Goal: Task Accomplishment & Management: Complete application form

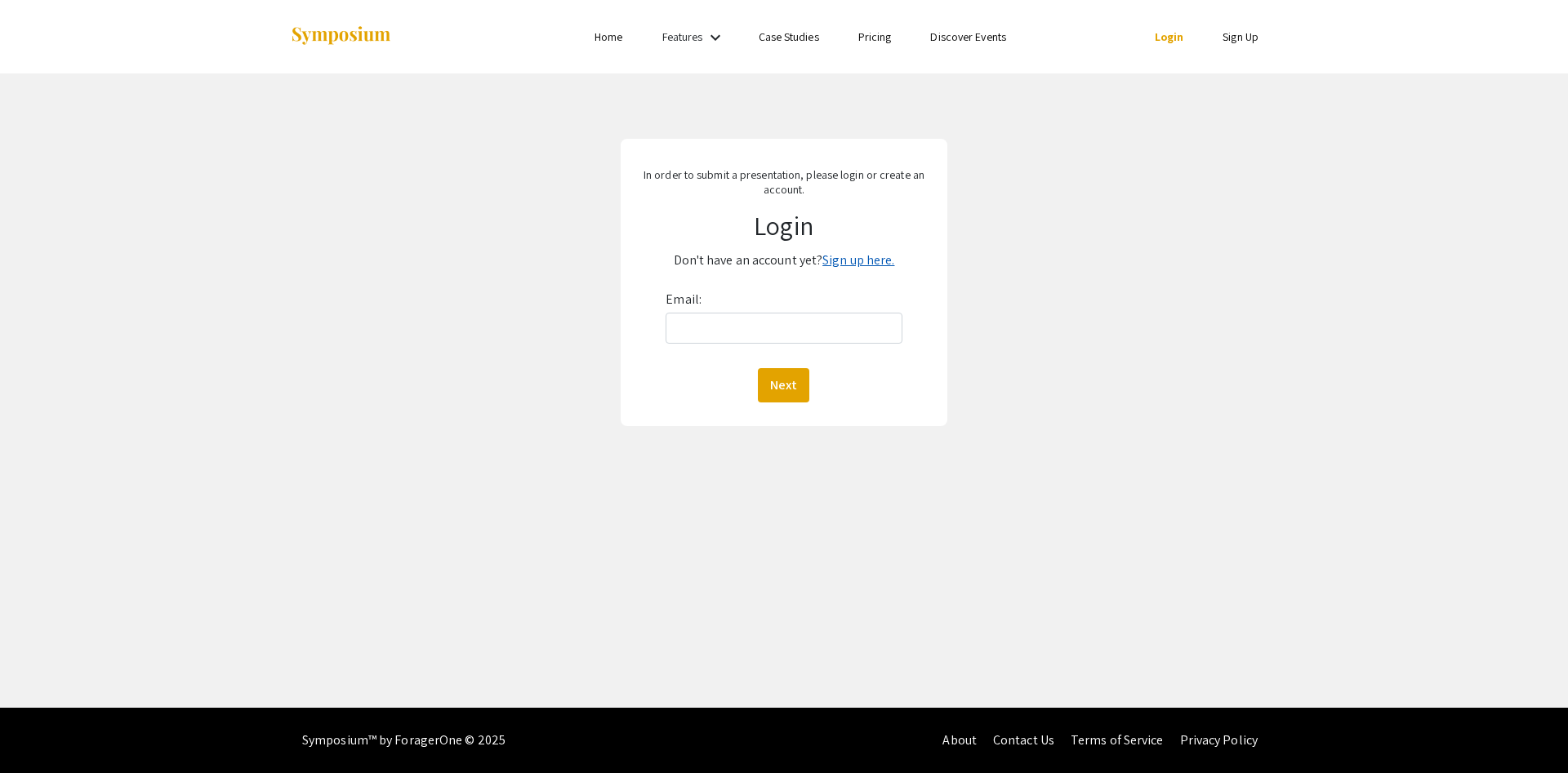
click at [850, 258] on link "Sign up here." at bounding box center [858, 260] width 72 height 17
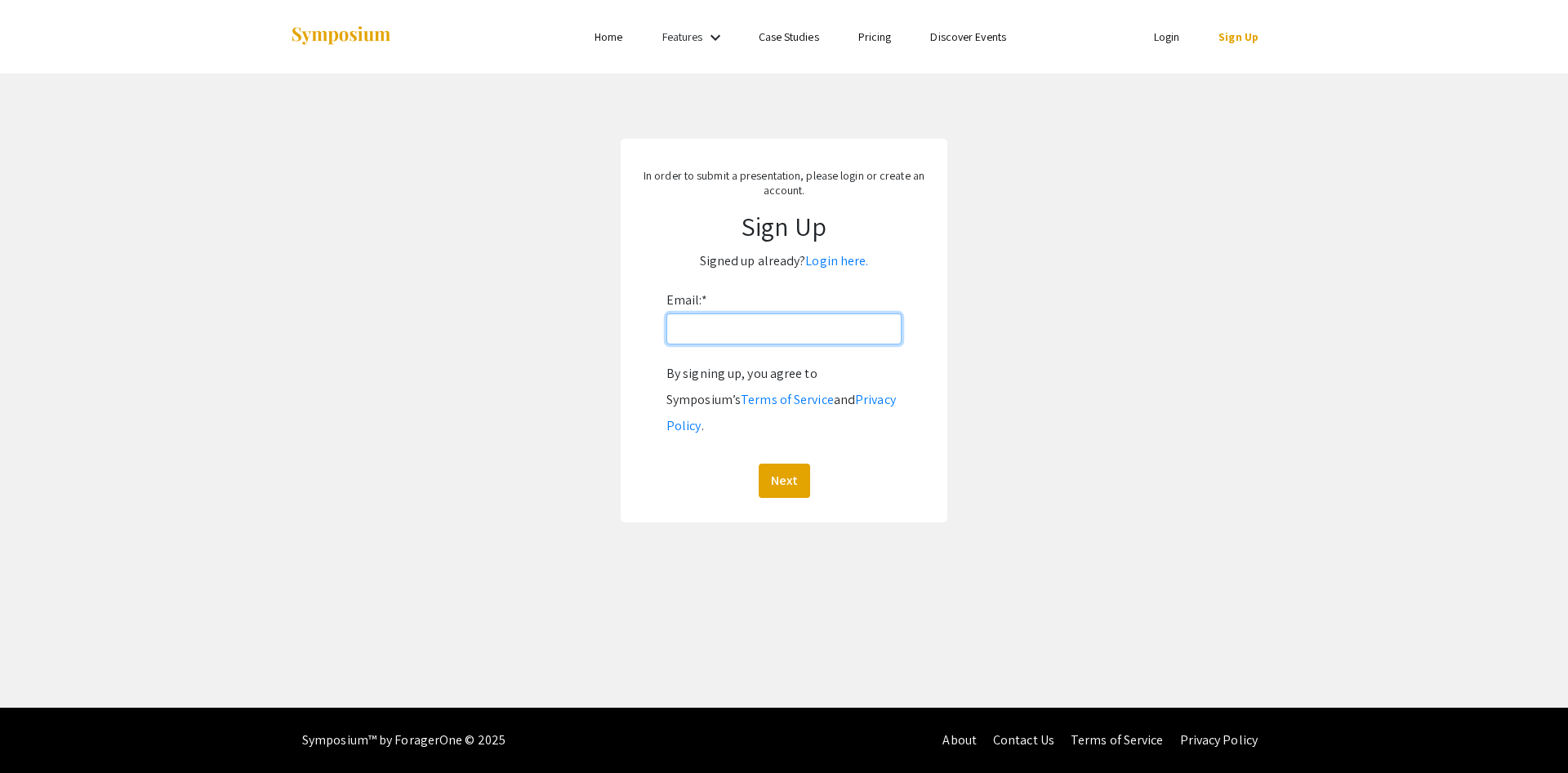
click at [816, 328] on input "Email: *" at bounding box center [784, 329] width 235 height 31
type input "[EMAIL_ADDRESS][DOMAIN_NAME]"
click button "Next" at bounding box center [784, 481] width 52 height 34
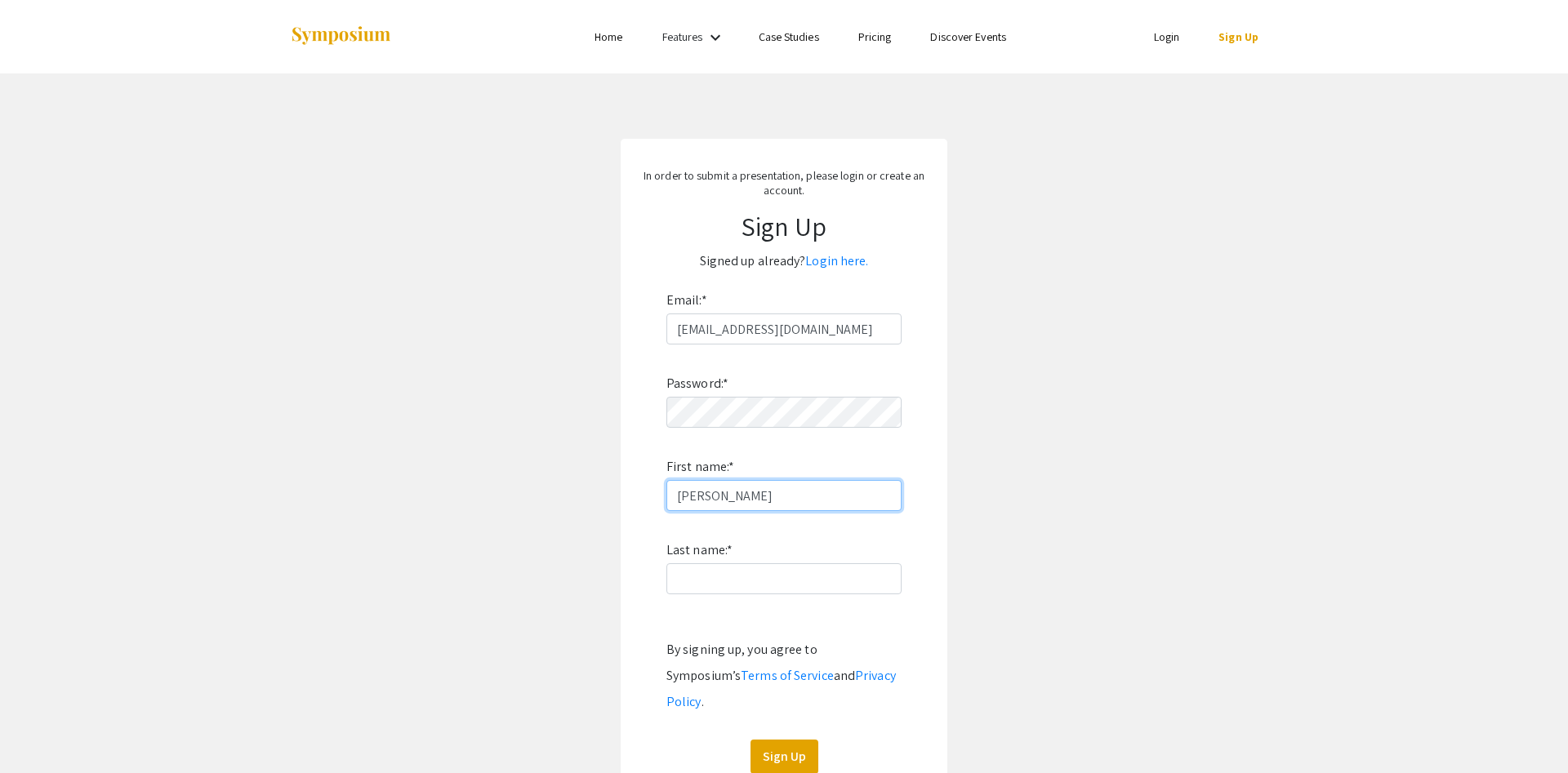
type input "[PERSON_NAME]"
type input "Bays"
click at [782, 739] on button "Sign Up" at bounding box center [784, 757] width 68 height 34
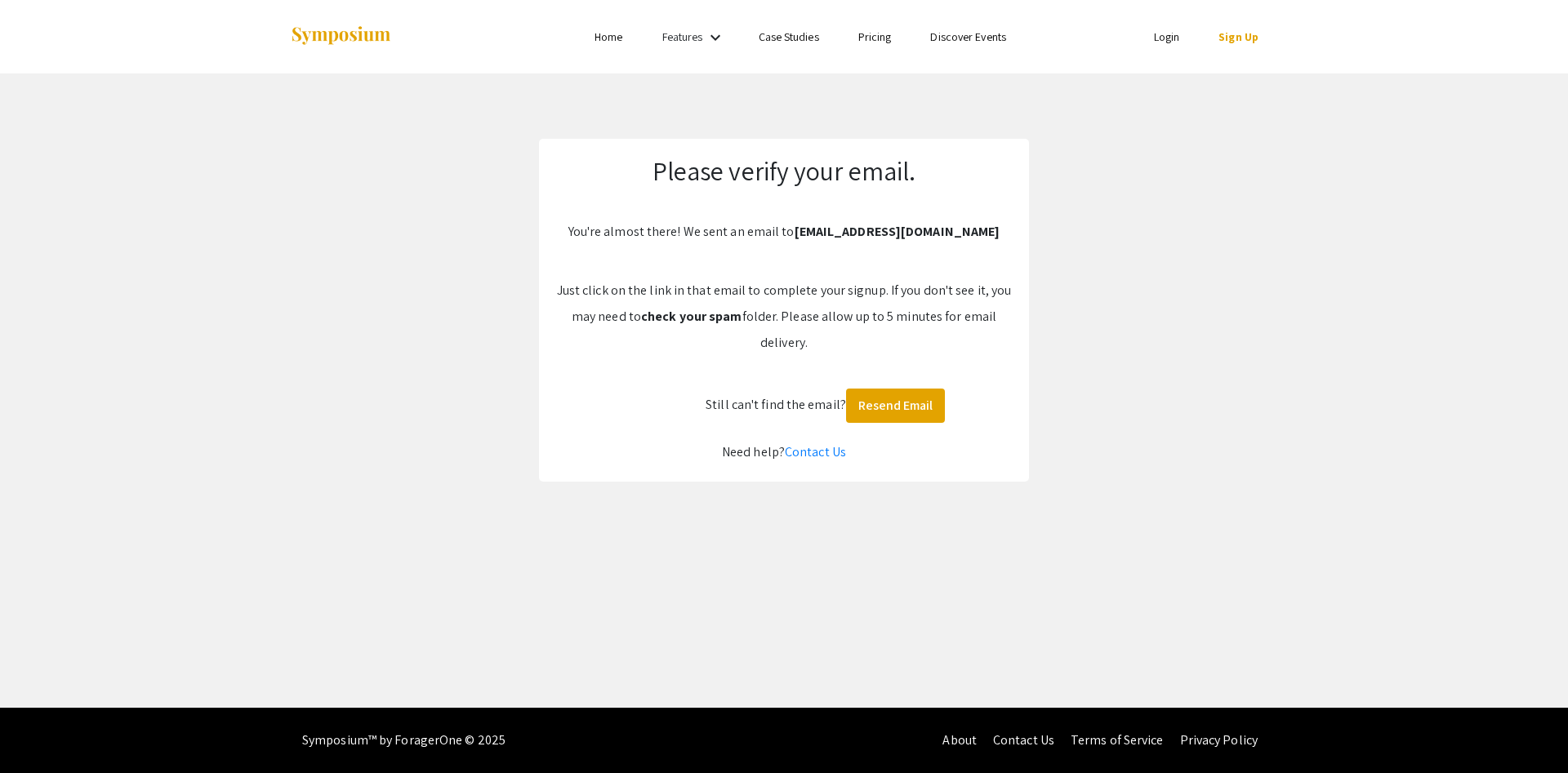
click at [1175, 37] on link "Login" at bounding box center [1167, 37] width 26 height 15
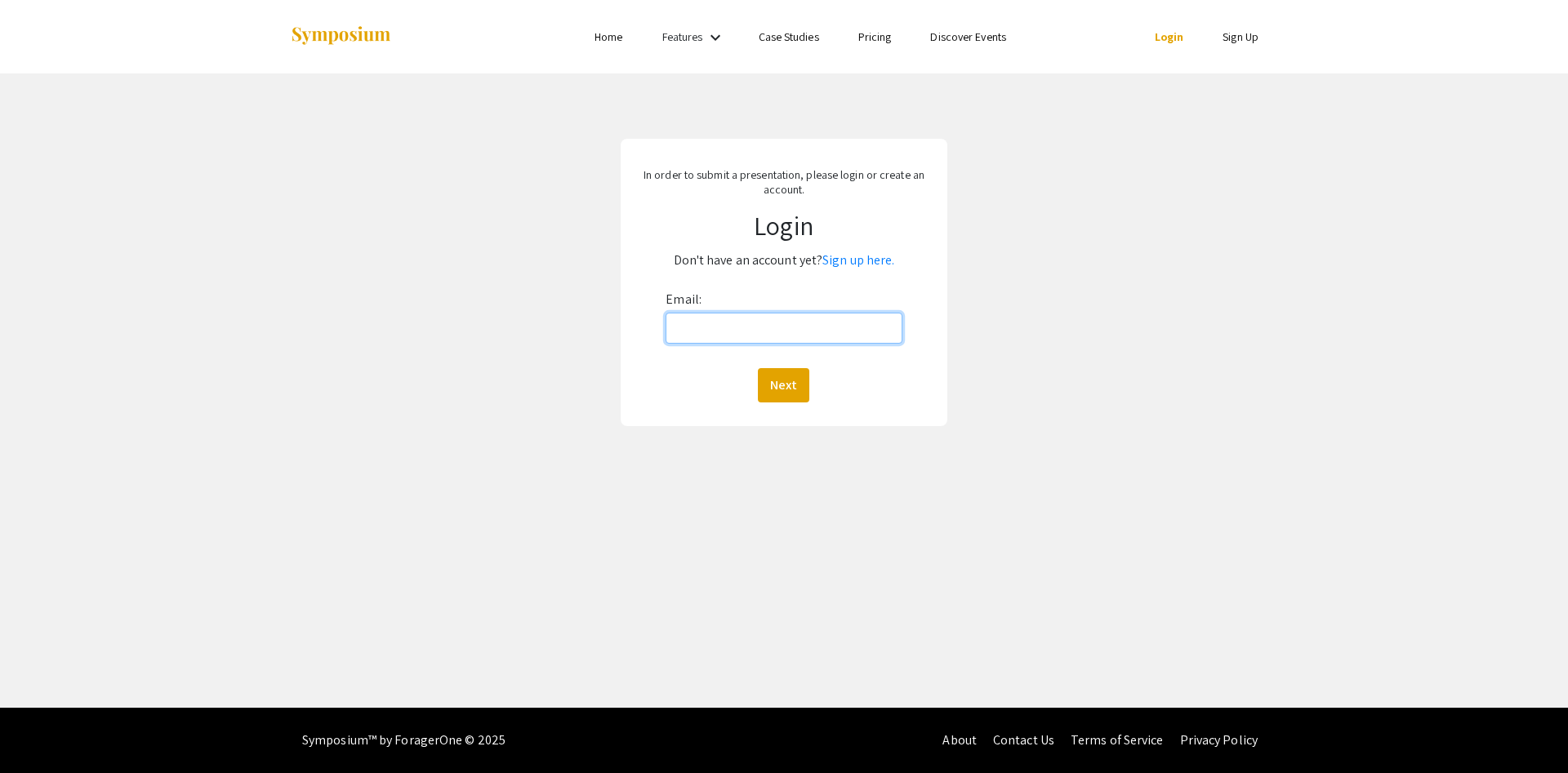
click at [852, 331] on input "Email:" at bounding box center [784, 328] width 236 height 31
type input "[EMAIL_ADDRESS][DOMAIN_NAME]"
click at [757, 368] on button "Next" at bounding box center [783, 386] width 52 height 34
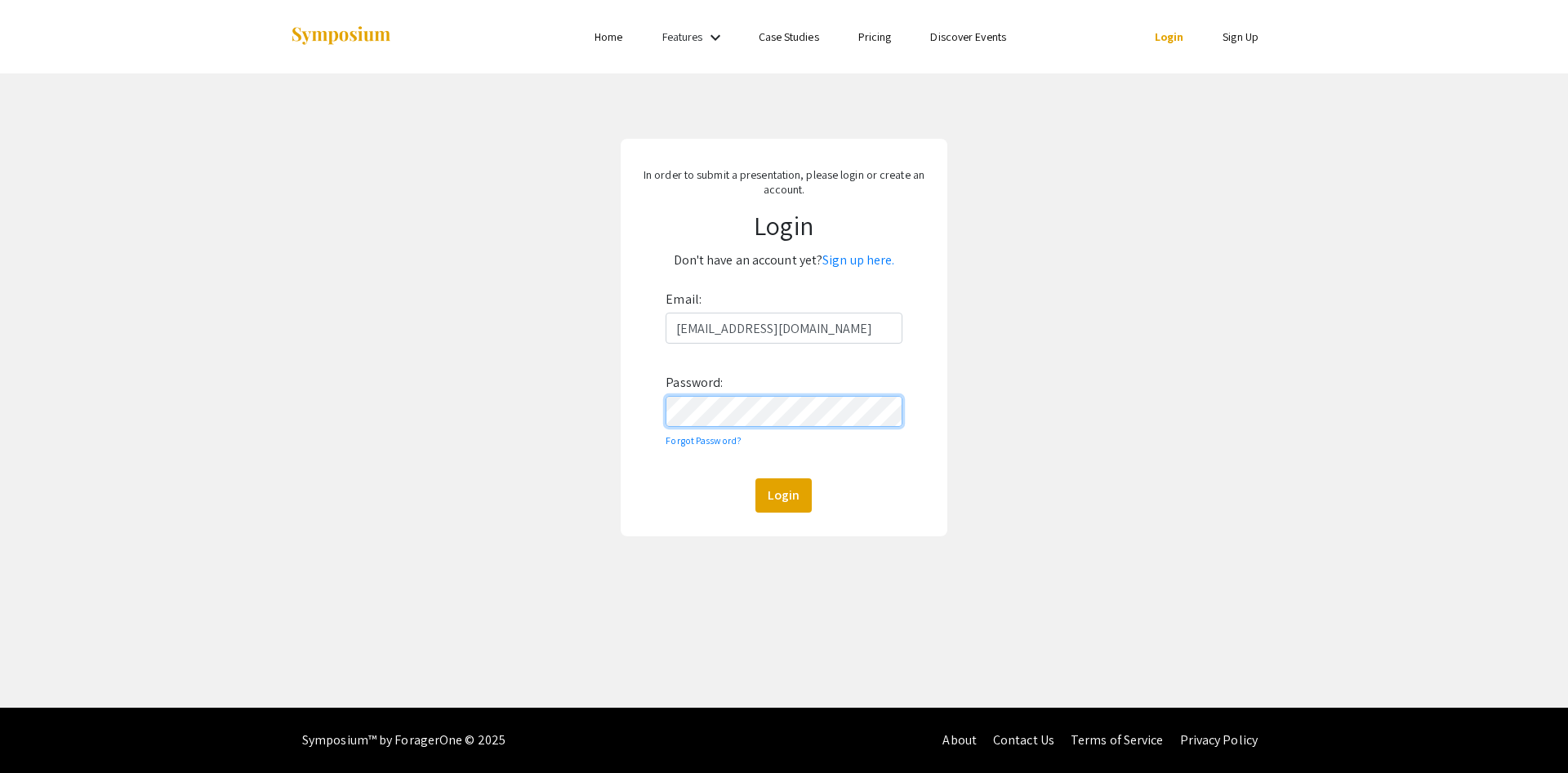
click at [755, 478] on button "Login" at bounding box center [783, 495] width 56 height 34
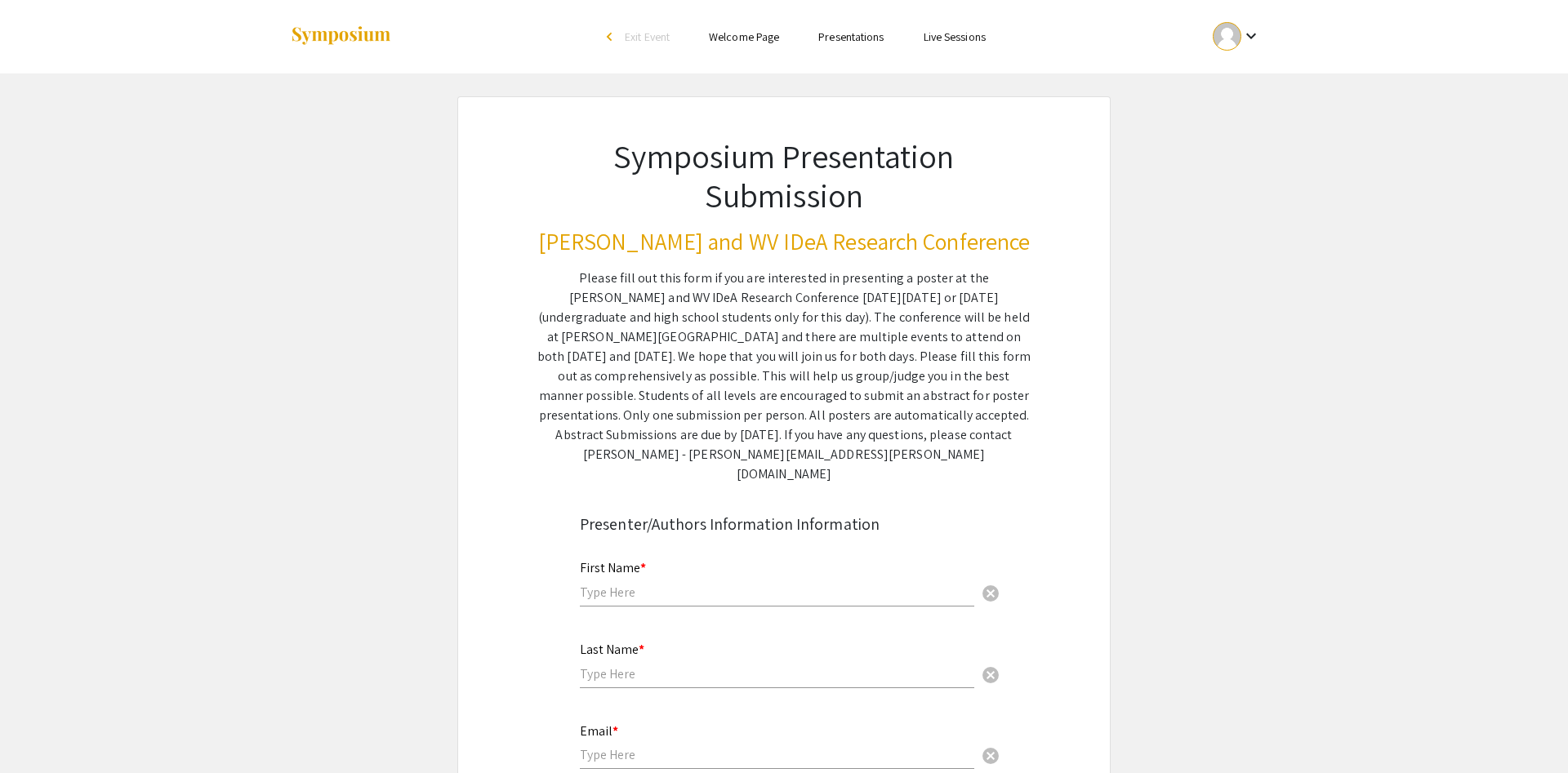
click at [681, 567] on div "First Name * cancel" at bounding box center [777, 576] width 395 height 62
type input "[PERSON_NAME]"
type input "Bays"
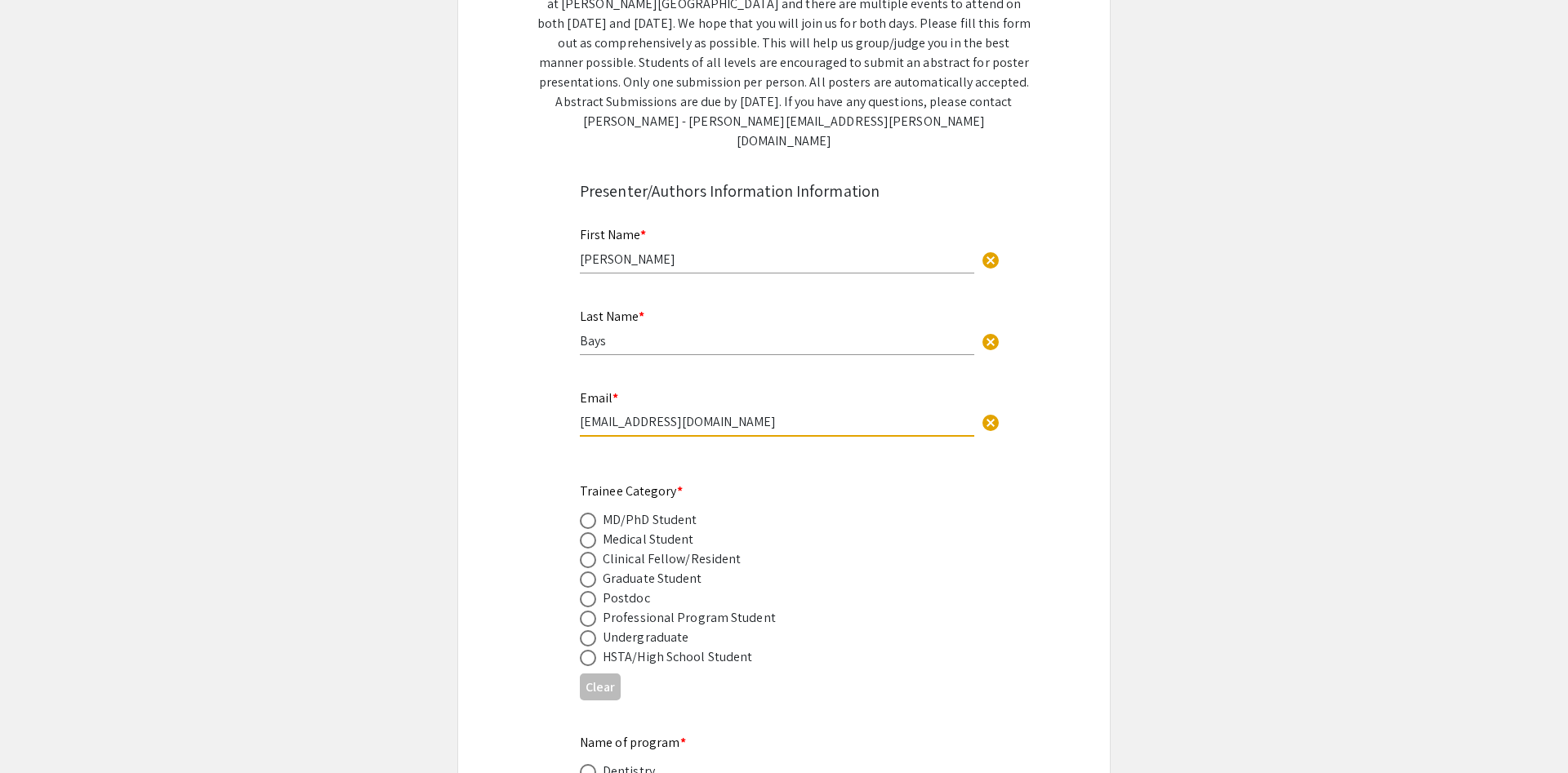
type input "[EMAIL_ADDRESS][DOMAIN_NAME]"
